Goal: Navigation & Orientation: Find specific page/section

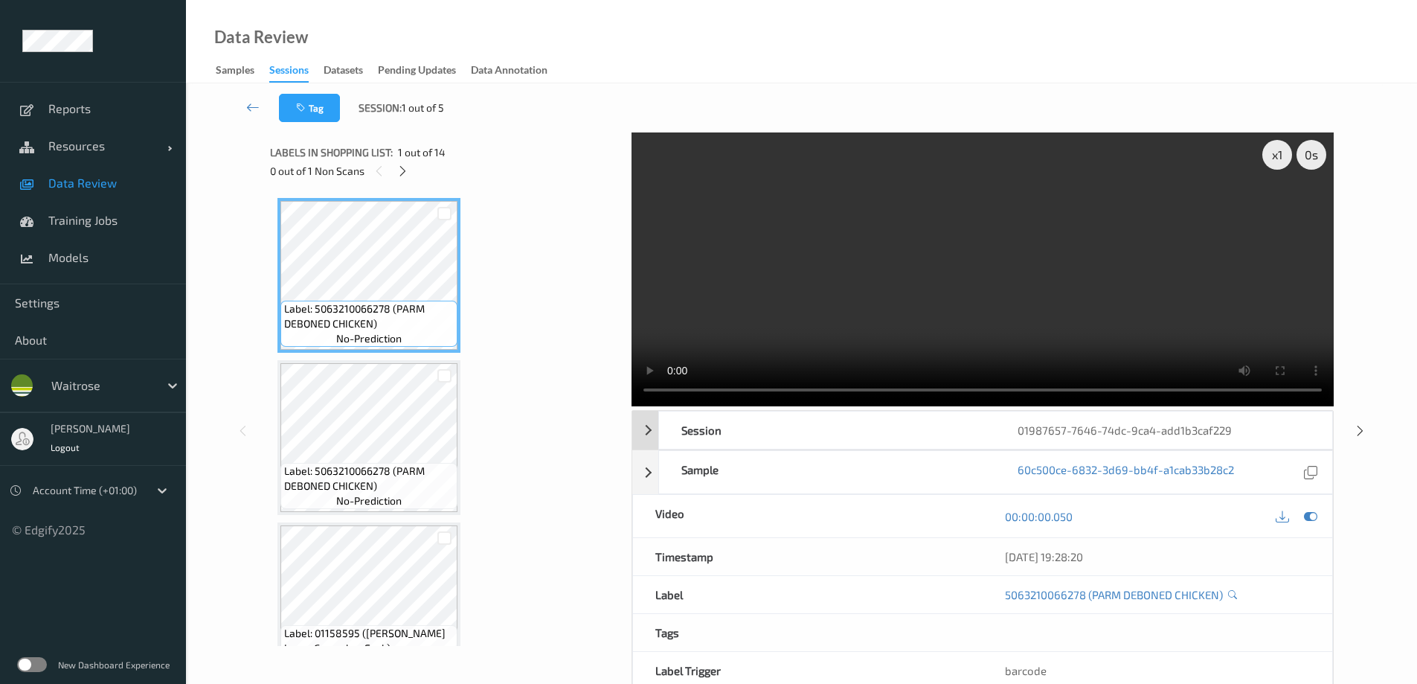
click at [692, 431] on div "Session" at bounding box center [827, 429] width 336 height 37
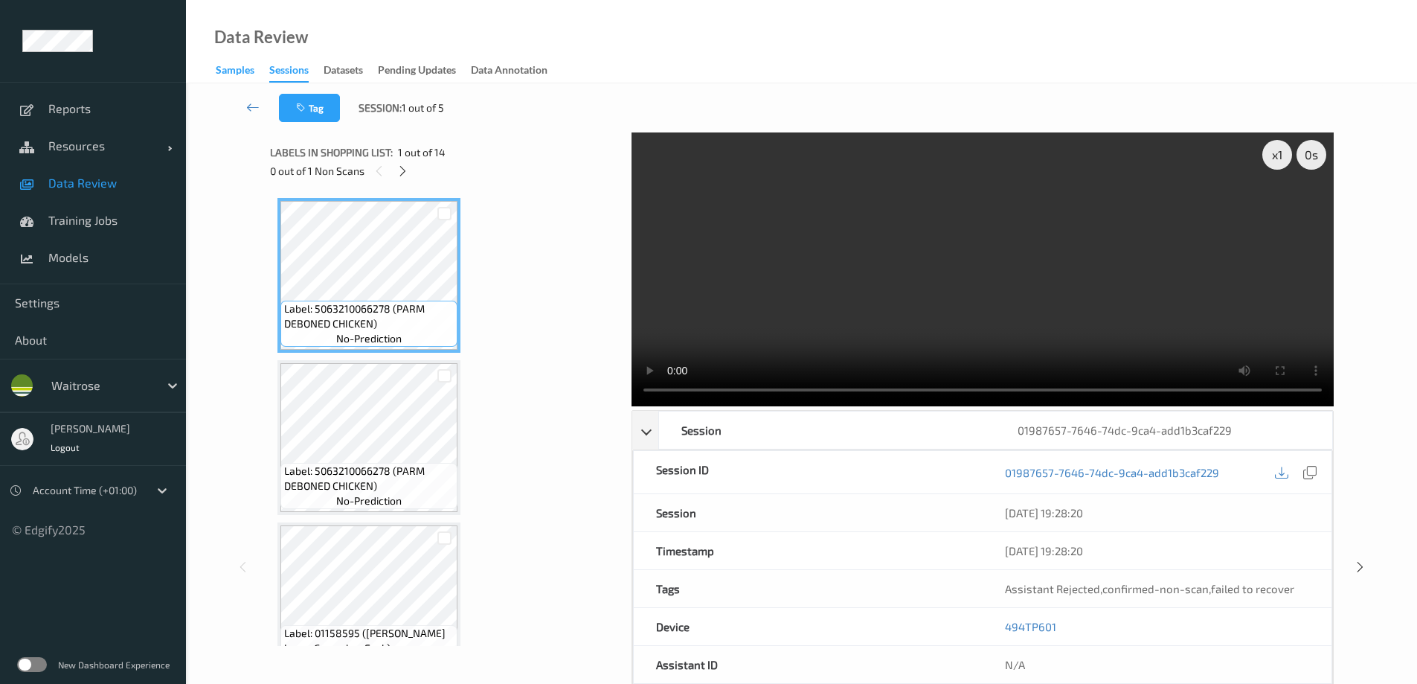
click at [231, 69] on div "Samples" at bounding box center [235, 71] width 39 height 19
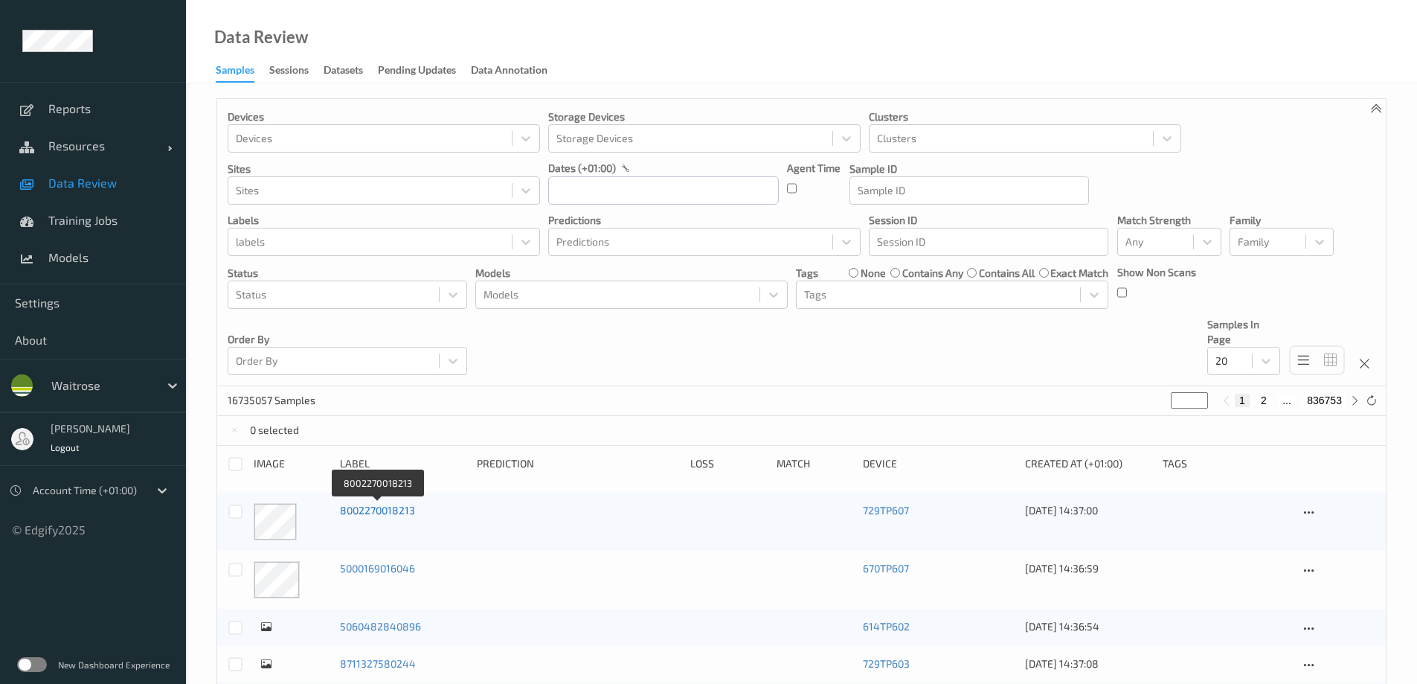
click at [373, 510] on link "8002270018213" at bounding box center [377, 510] width 75 height 13
click at [361, 72] on div "Datasets" at bounding box center [343, 71] width 39 height 19
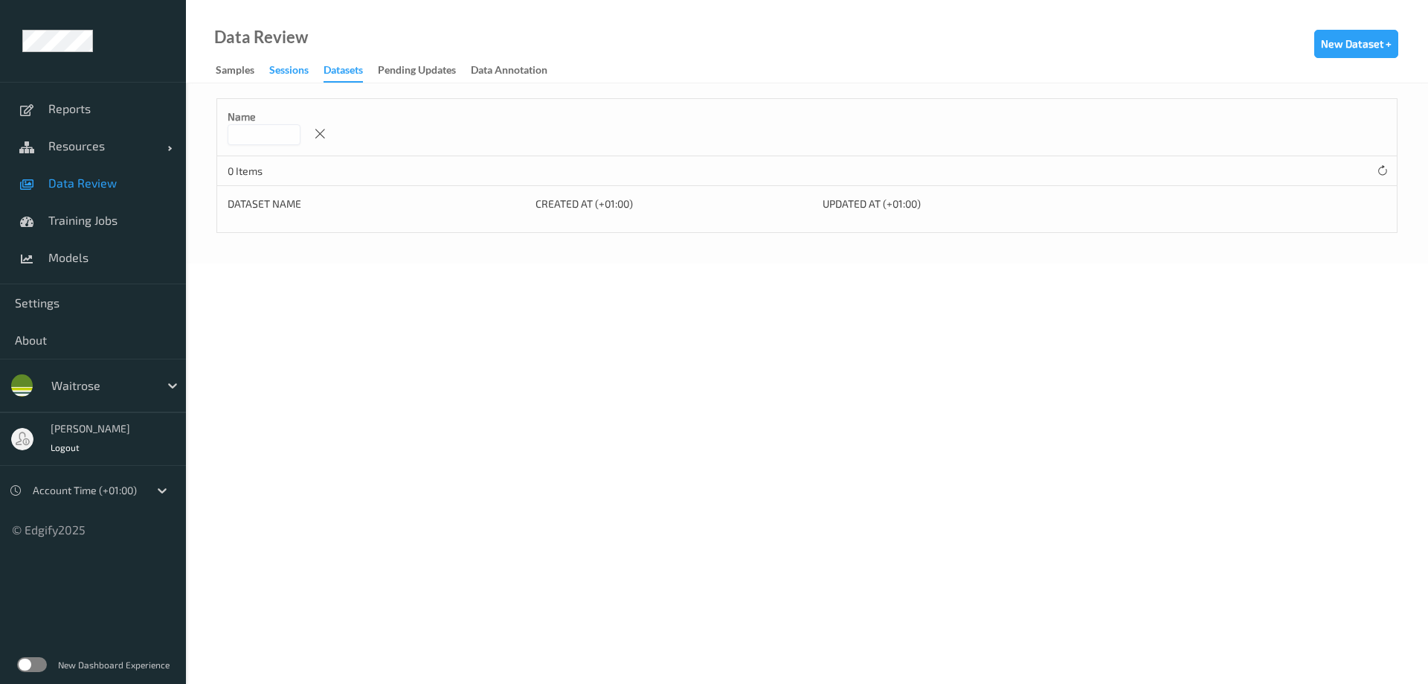
click at [274, 74] on div "Sessions" at bounding box center [288, 71] width 39 height 19
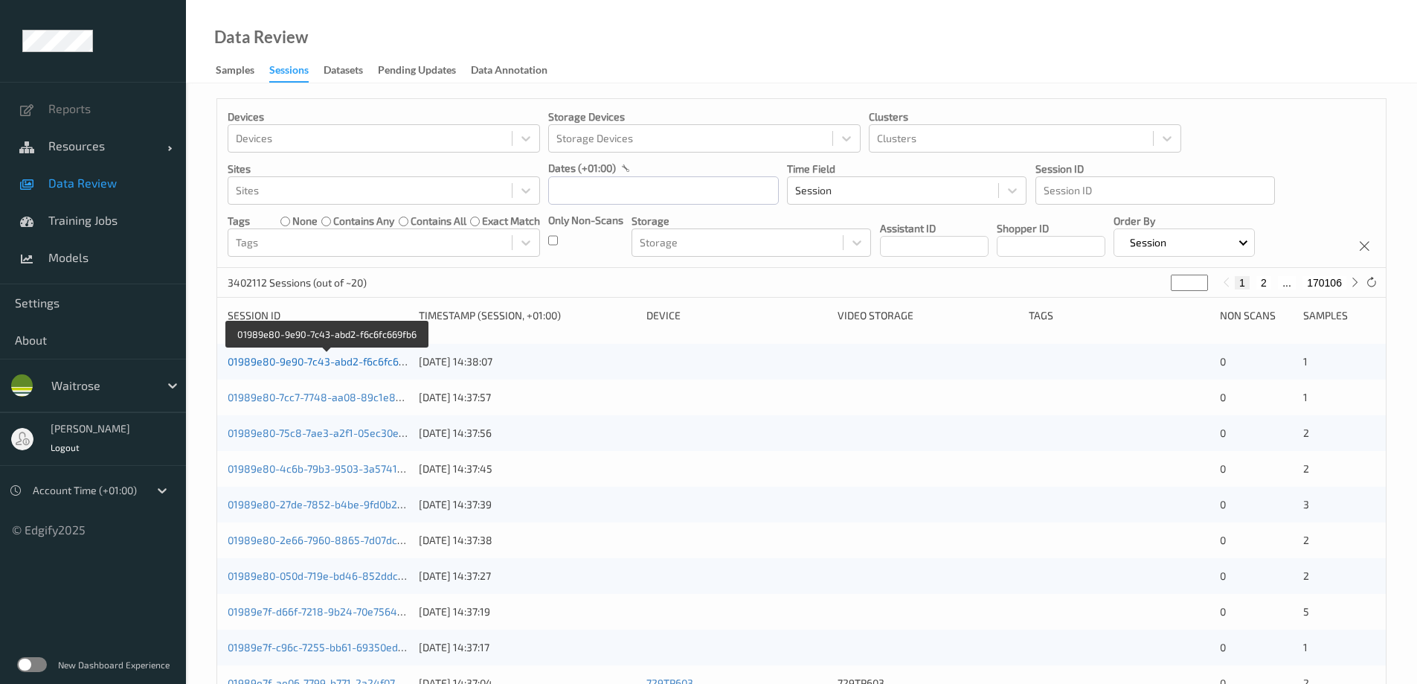
click at [359, 355] on link "01989e80-9e90-7c43-abd2-f6c6fc669fb6" at bounding box center [327, 361] width 199 height 13
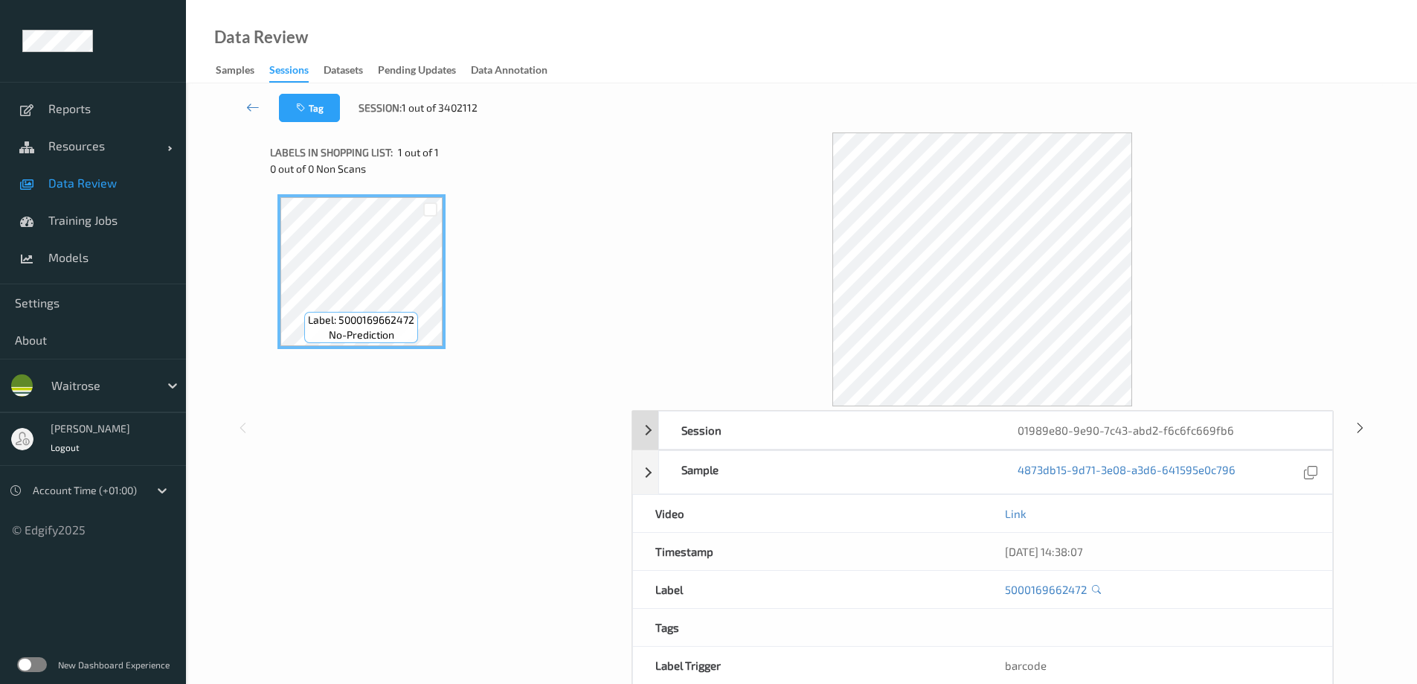
click at [647, 431] on div "Session 01989e80-9e90-7c43-abd2-f6c6fc669fb6" at bounding box center [982, 430] width 701 height 39
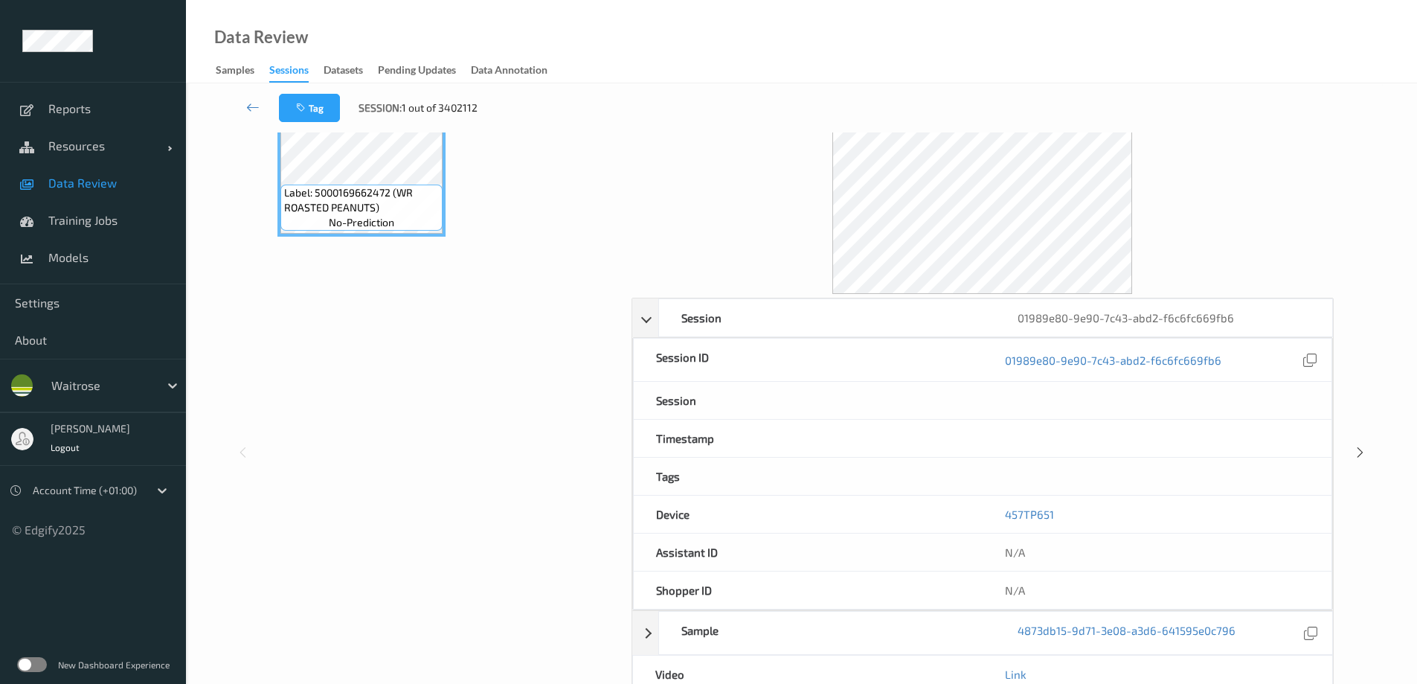
scroll to position [149, 0]
